Goal: Communication & Community: Connect with others

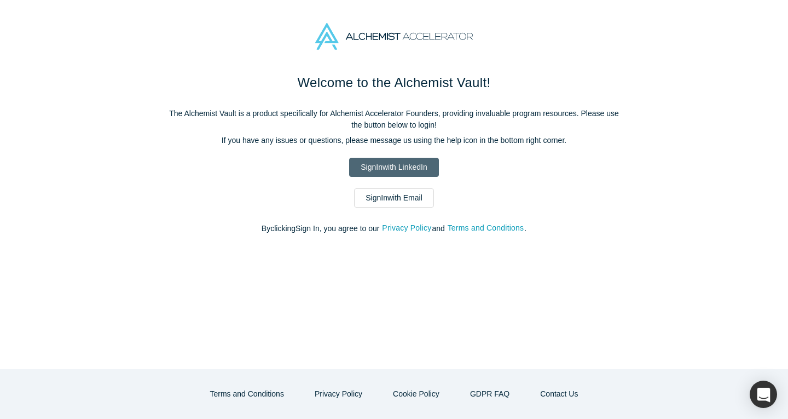
click at [382, 159] on link "Sign In with LinkedIn" at bounding box center [393, 167] width 89 height 19
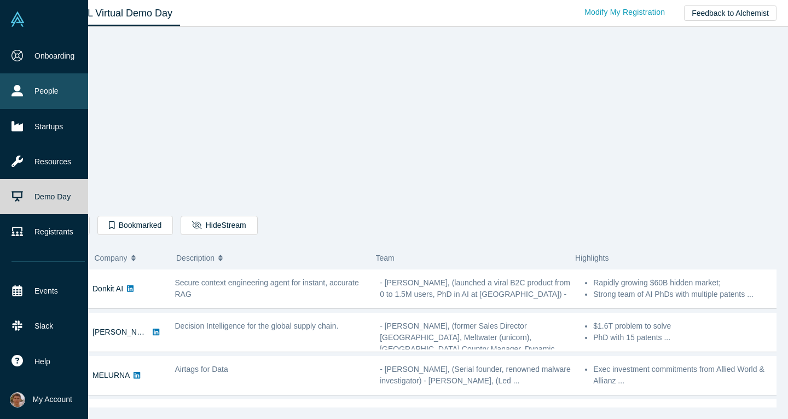
click at [23, 103] on link "People" at bounding box center [48, 90] width 96 height 35
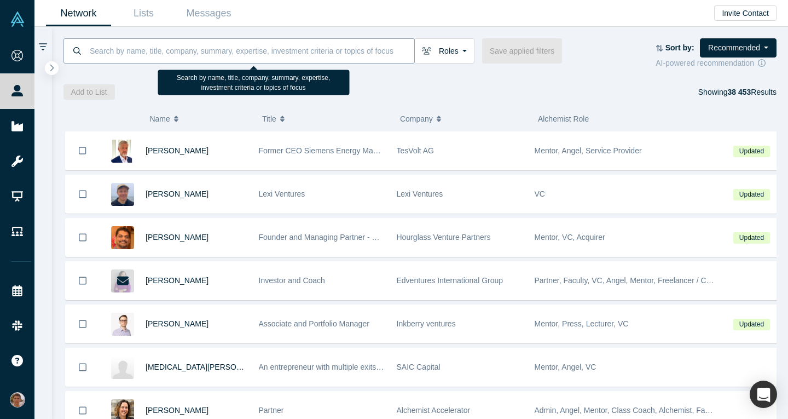
click at [223, 55] on input at bounding box center [252, 51] width 326 height 26
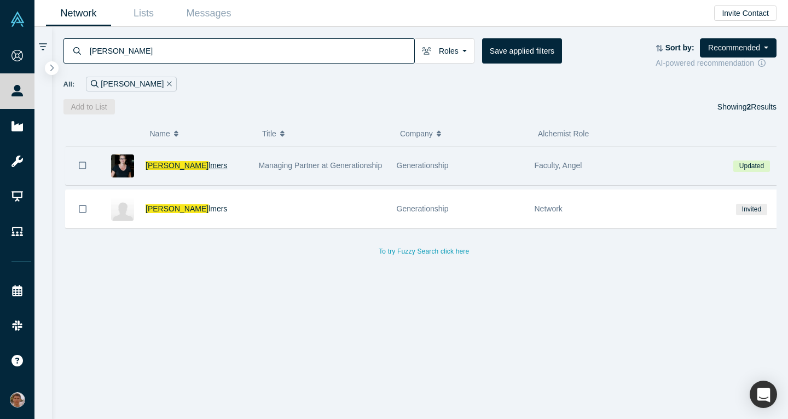
type input "rachel cha"
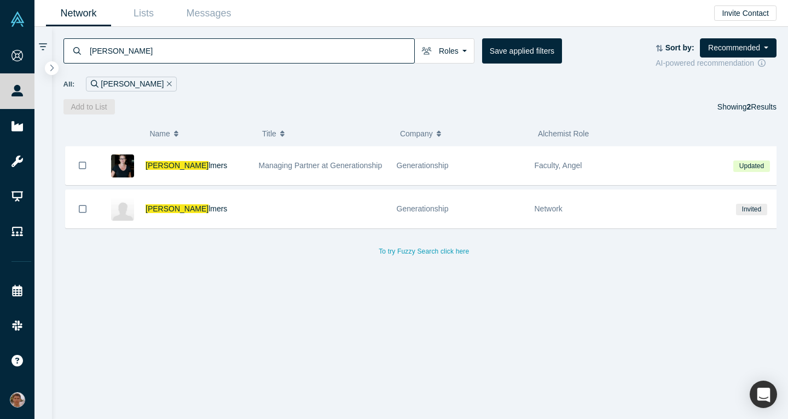
drag, startPoint x: 154, startPoint y: 165, endPoint x: 175, endPoint y: 166, distance: 20.8
click at [154, 165] on span "Rachel Cha" at bounding box center [177, 165] width 63 height 9
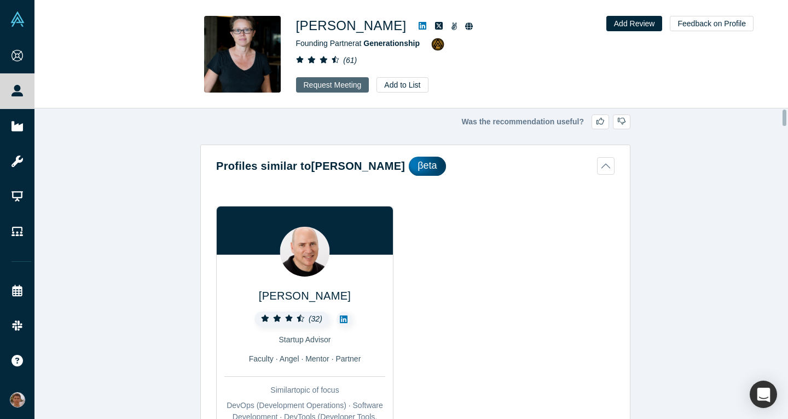
click at [334, 82] on button "Request Meeting" at bounding box center [332, 84] width 73 height 15
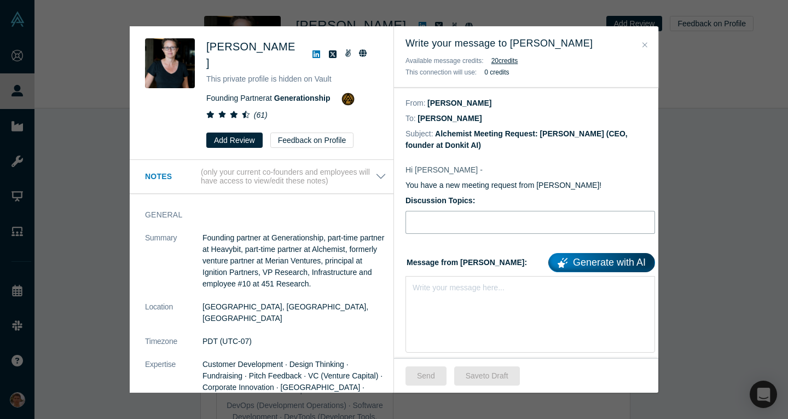
click at [457, 222] on input "Discussion Topics:" at bounding box center [531, 222] width 250 height 23
type input "Advice on fundraising and GTM"
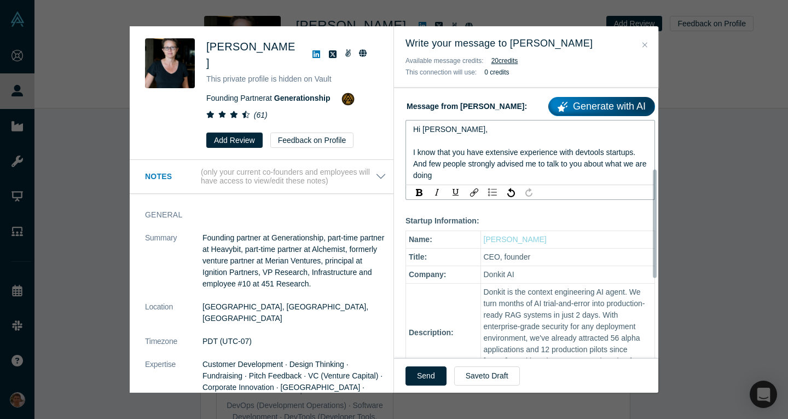
scroll to position [151, 0]
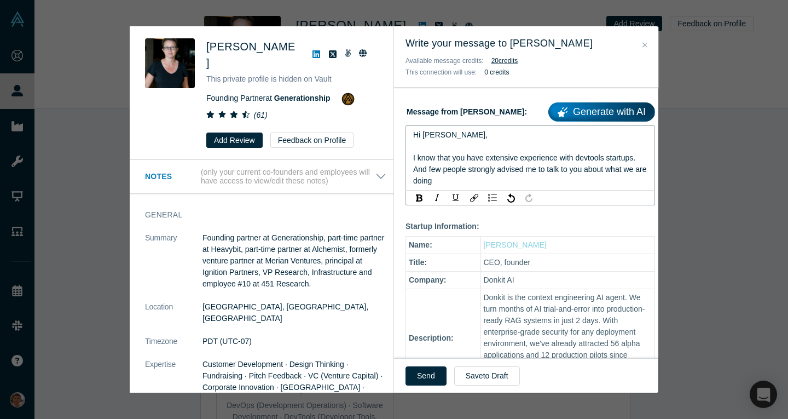
click at [584, 182] on div "Hi Rachel, I know that you have extensive experience with devtools startups. An…" at bounding box center [530, 157] width 235 height 57
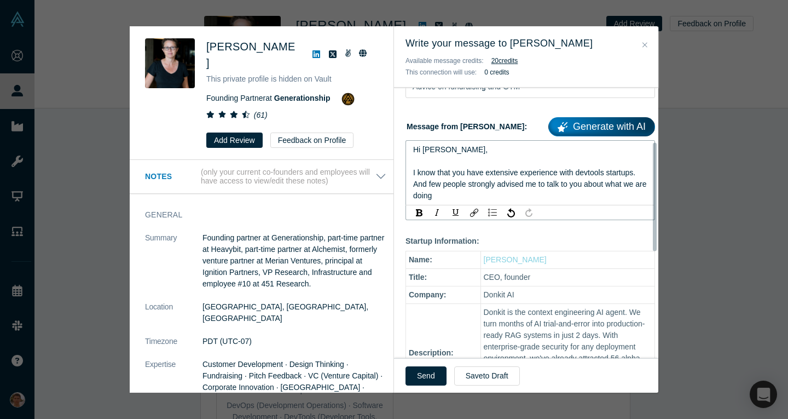
scroll to position [135, 0]
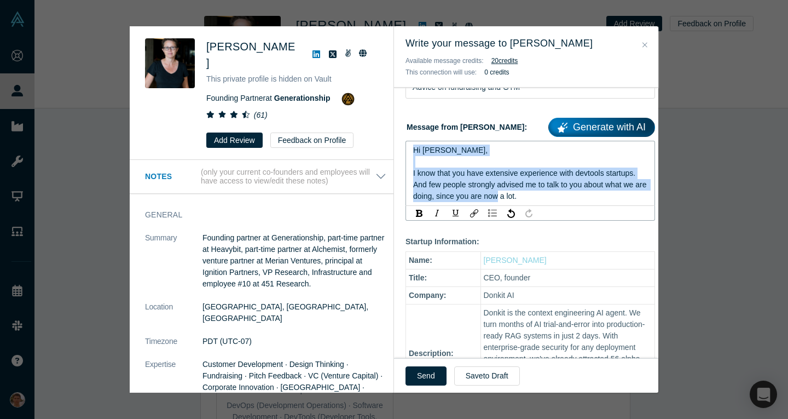
drag, startPoint x: 545, startPoint y: 198, endPoint x: 393, endPoint y: 141, distance: 163.0
click at [393, 141] on div "Was the recommendation useful? Rachel Chalmers This private profile is hidden o…" at bounding box center [394, 209] width 529 height 366
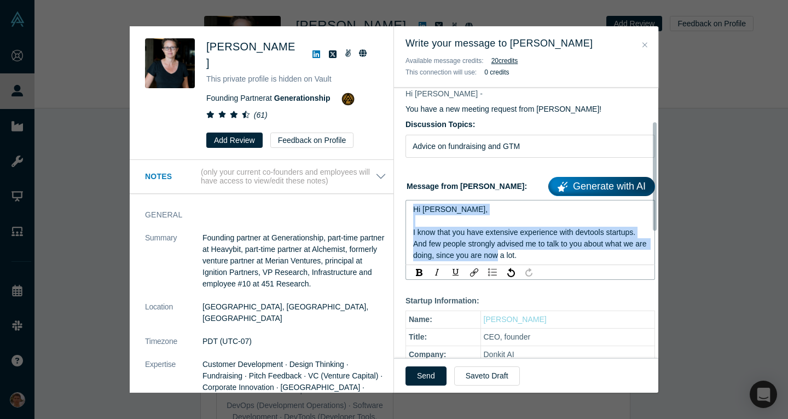
scroll to position [99, 0]
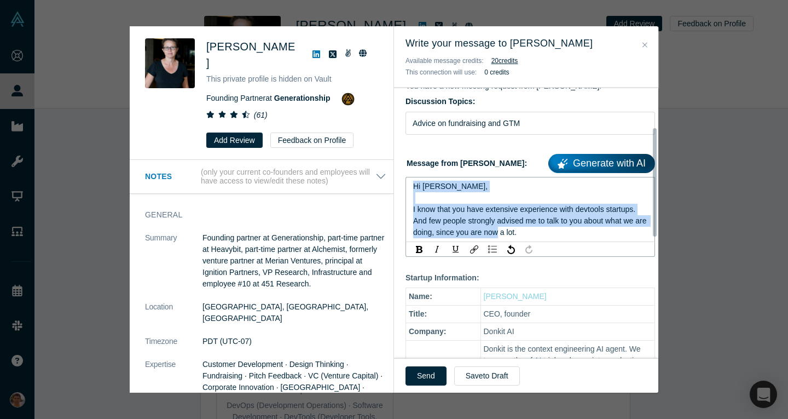
copy span "Hi Rachel, I know that you have extensive experience with devtools startups. An…"
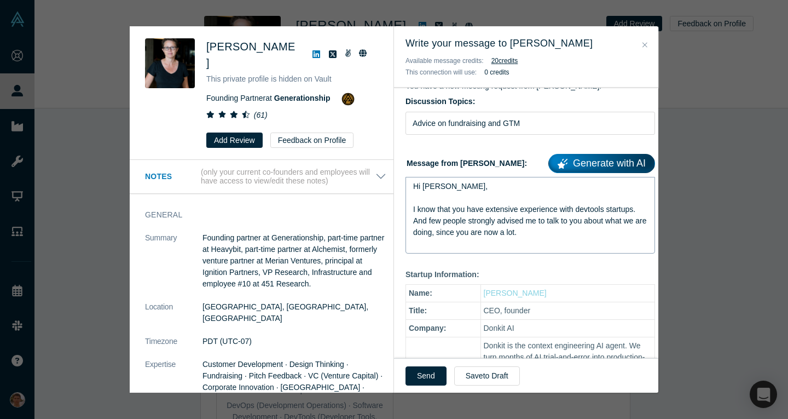
click at [540, 239] on div "Hi Rachel, I know that you have extensive experience with devtools startups. An…" at bounding box center [531, 215] width 250 height 77
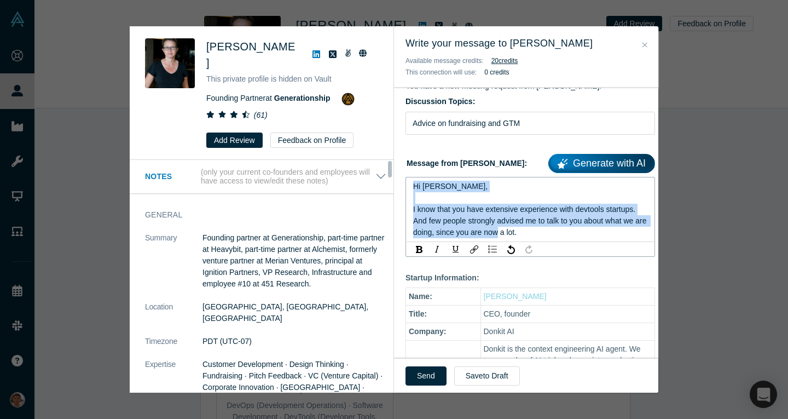
drag, startPoint x: 491, startPoint y: 228, endPoint x: 381, endPoint y: 169, distance: 125.4
click at [381, 169] on div "Was the recommendation useful? Rachel Chalmers This private profile is hidden o…" at bounding box center [394, 209] width 529 height 366
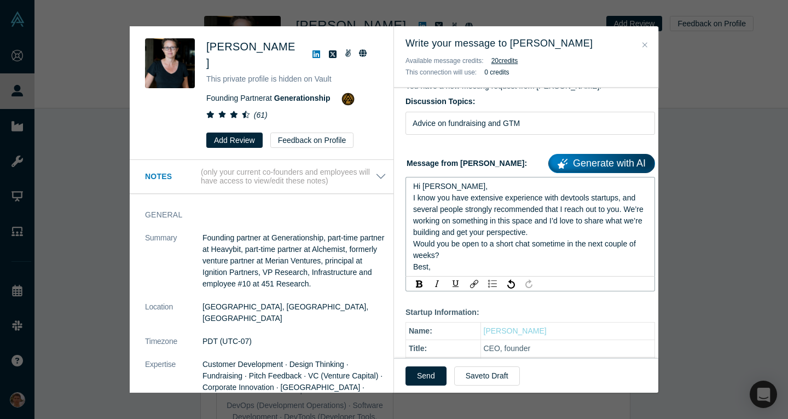
click at [460, 192] on div "Hi Rachel," at bounding box center [530, 186] width 235 height 11
drag, startPoint x: 454, startPoint y: 273, endPoint x: 413, endPoint y: 272, distance: 40.5
click at [413, 261] on div "Would you be open to a short chat sometime in the next couple of weeks?" at bounding box center [530, 249] width 235 height 23
click at [436, 273] on div "Best," at bounding box center [530, 266] width 235 height 11
drag, startPoint x: 440, startPoint y: 281, endPoint x: 391, endPoint y: 279, distance: 48.8
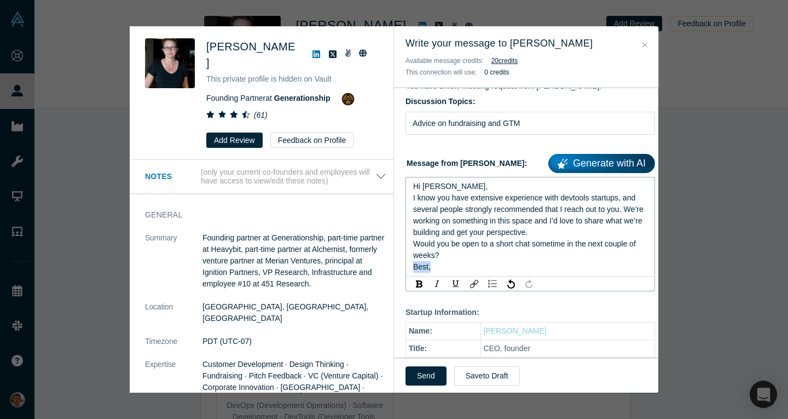
click at [391, 279] on div "Was the recommendation useful? Rachel Chalmers This private profile is hidden o…" at bounding box center [394, 209] width 529 height 366
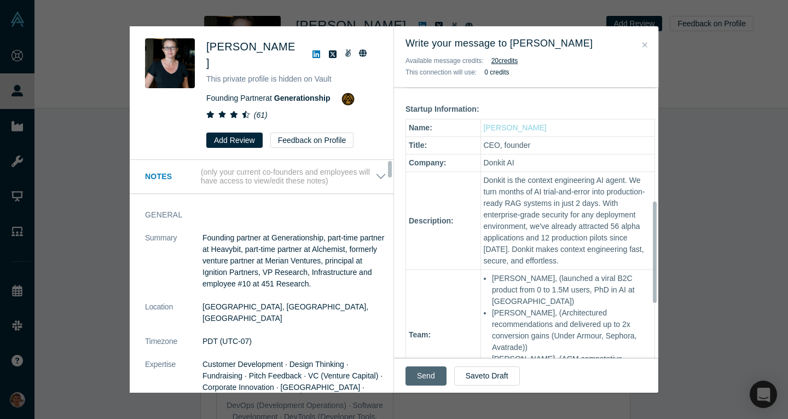
scroll to position [303, 0]
click at [416, 377] on button "Send" at bounding box center [426, 375] width 41 height 19
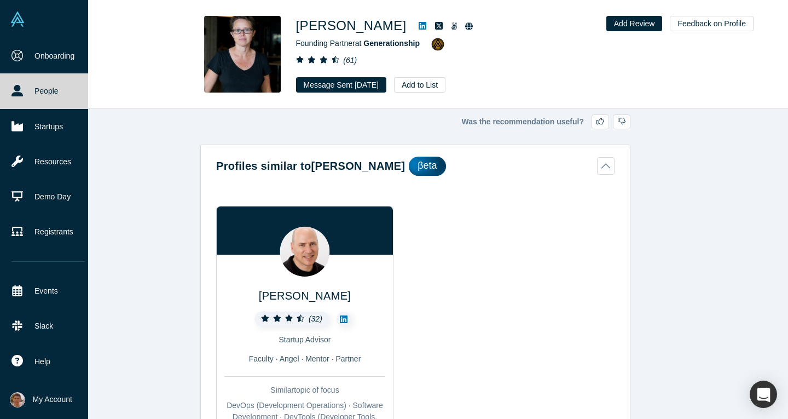
click at [13, 26] on img at bounding box center [17, 18] width 15 height 15
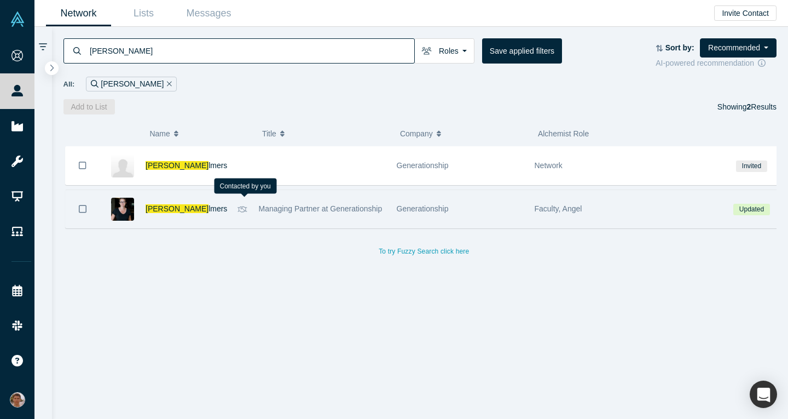
click at [242, 210] on icon at bounding box center [243, 209] width 10 height 8
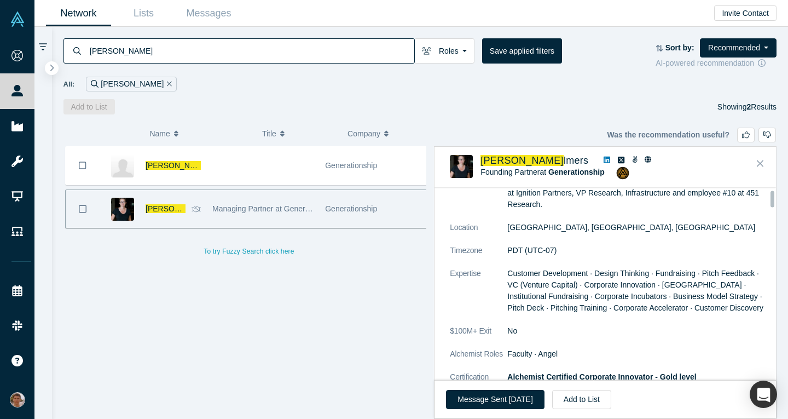
scroll to position [96, 0]
click at [764, 164] on button "Close" at bounding box center [760, 164] width 16 height 18
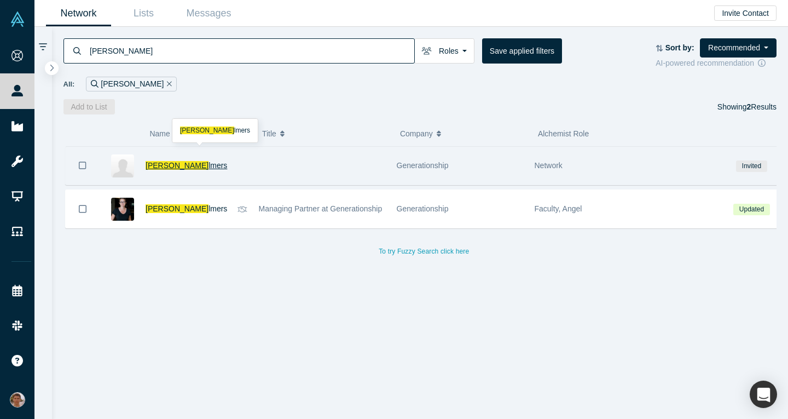
click at [154, 163] on span "Rachel Cha" at bounding box center [177, 165] width 63 height 9
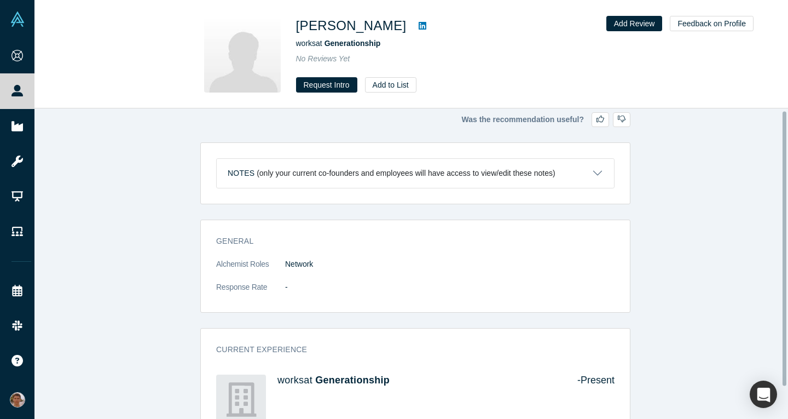
scroll to position [3, 0]
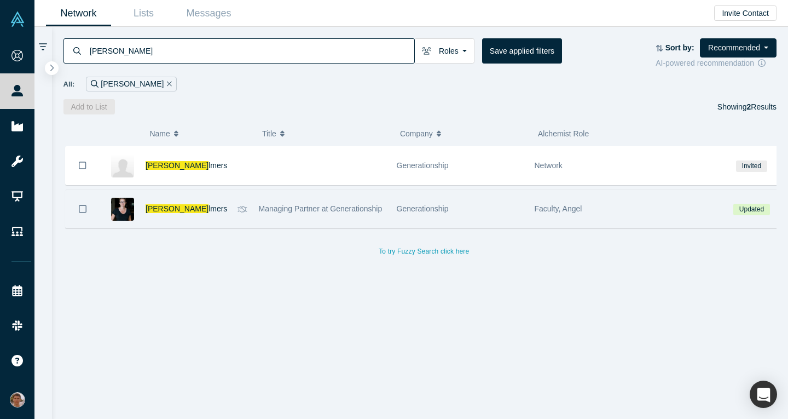
click at [199, 217] on div "Rachel Cha lmers" at bounding box center [189, 209] width 87 height 38
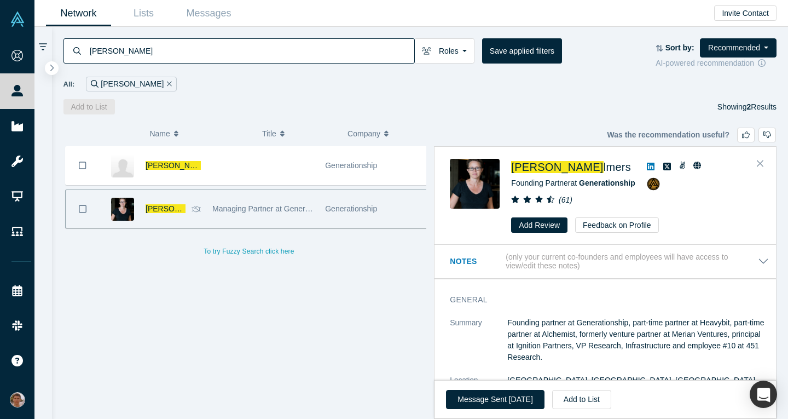
click at [647, 166] on icon at bounding box center [651, 167] width 8 height 8
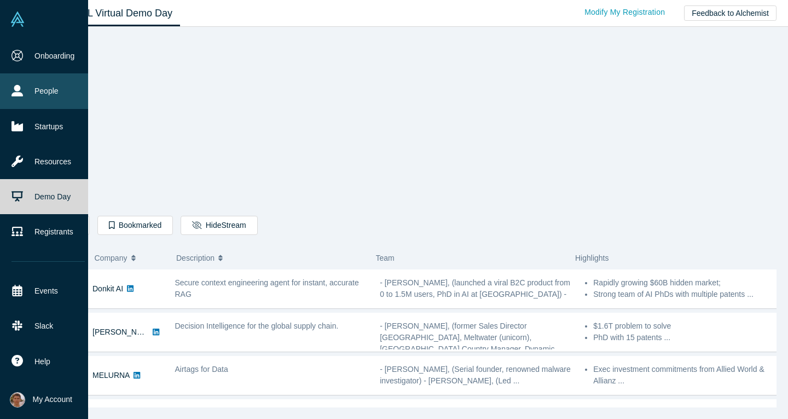
click at [25, 79] on link "People" at bounding box center [48, 90] width 96 height 35
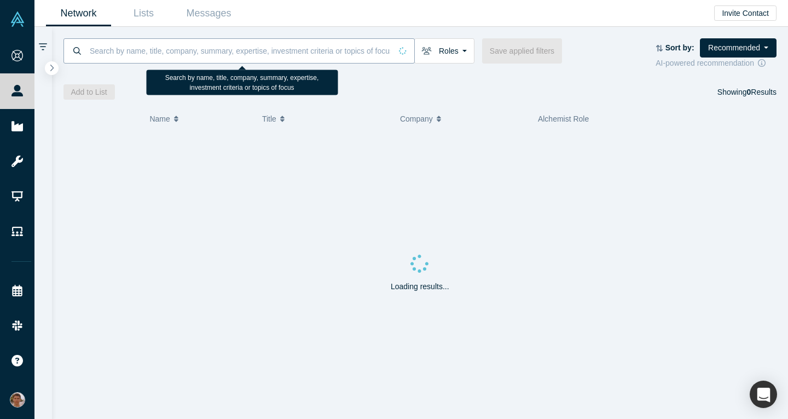
click at [154, 42] on input at bounding box center [240, 51] width 303 height 26
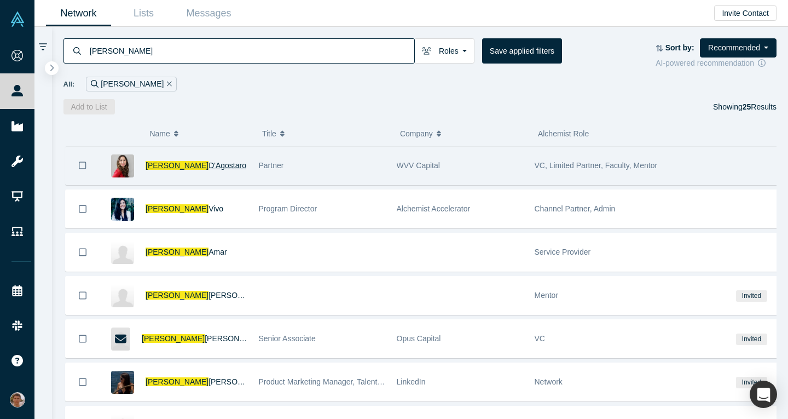
type input "[PERSON_NAME]"
click at [209, 162] on span "D'Agostaro" at bounding box center [228, 165] width 38 height 9
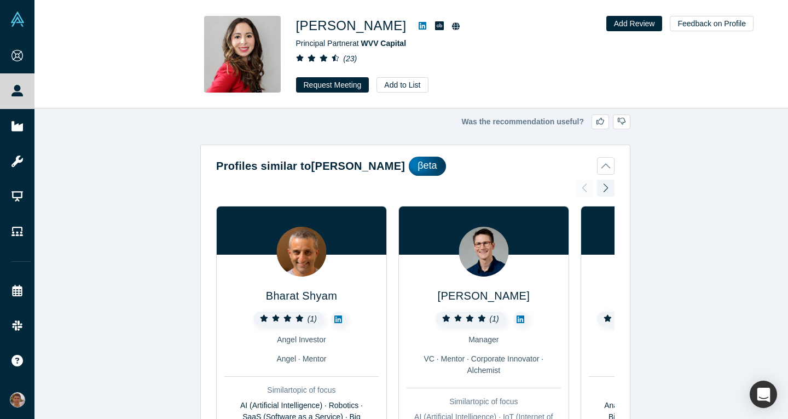
click at [427, 29] on icon at bounding box center [423, 26] width 8 height 8
click at [444, 27] on icon at bounding box center [439, 25] width 9 height 9
